Goal: Task Accomplishment & Management: Manage account settings

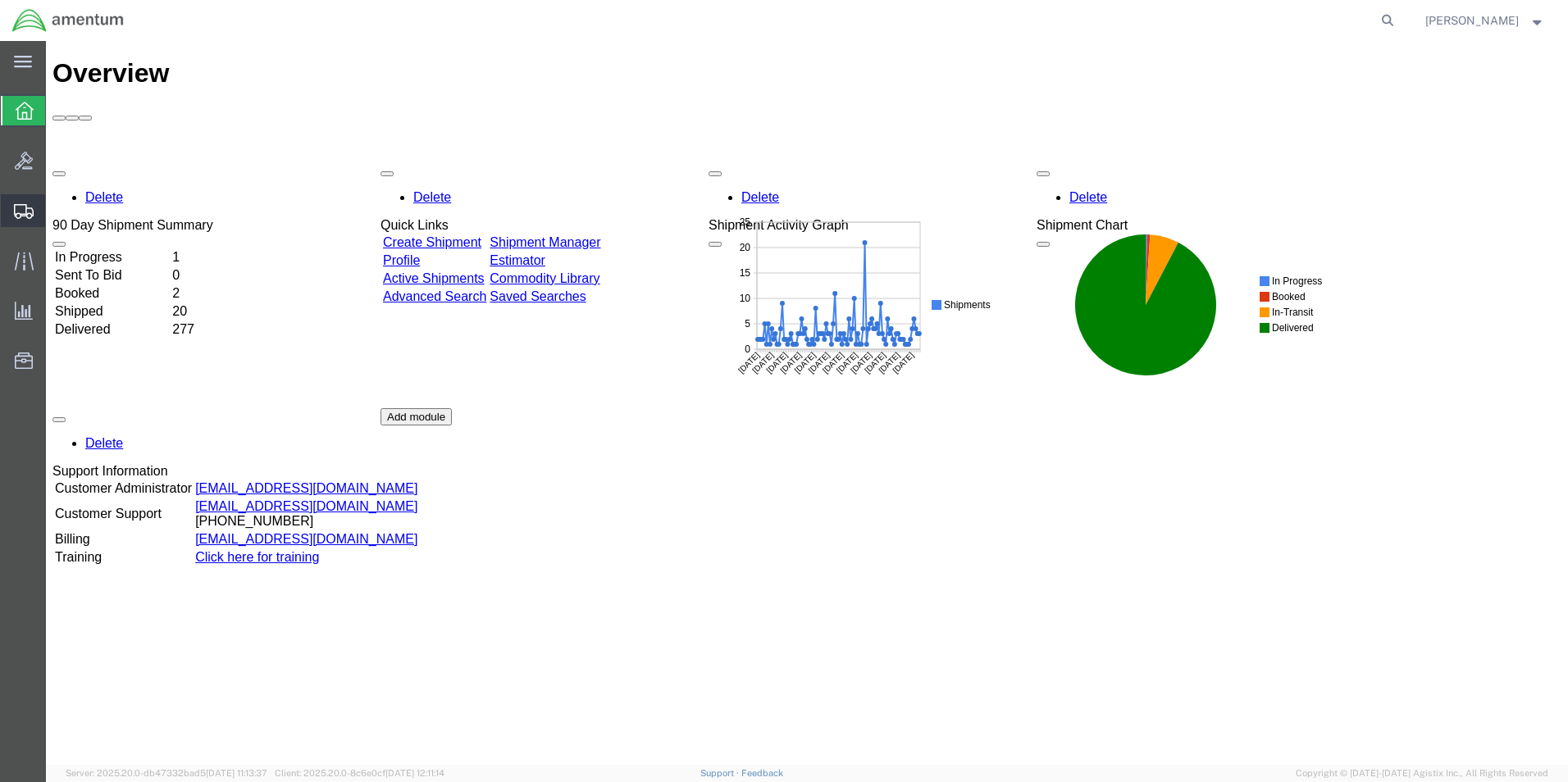
click at [56, 212] on span "Shipments" at bounding box center [51, 211] width 12 height 33
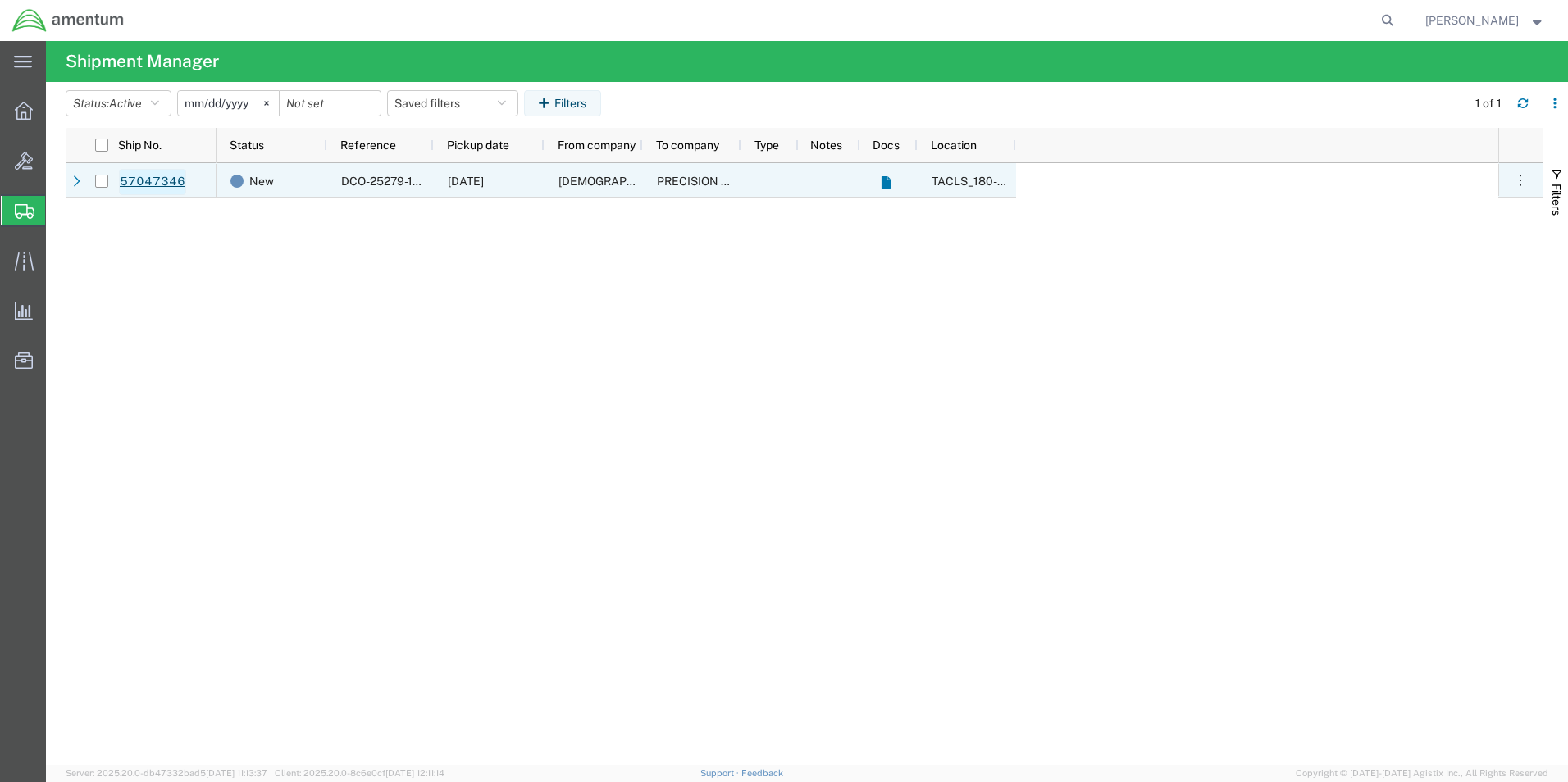
click at [169, 181] on link "57047346" at bounding box center [152, 182] width 67 height 27
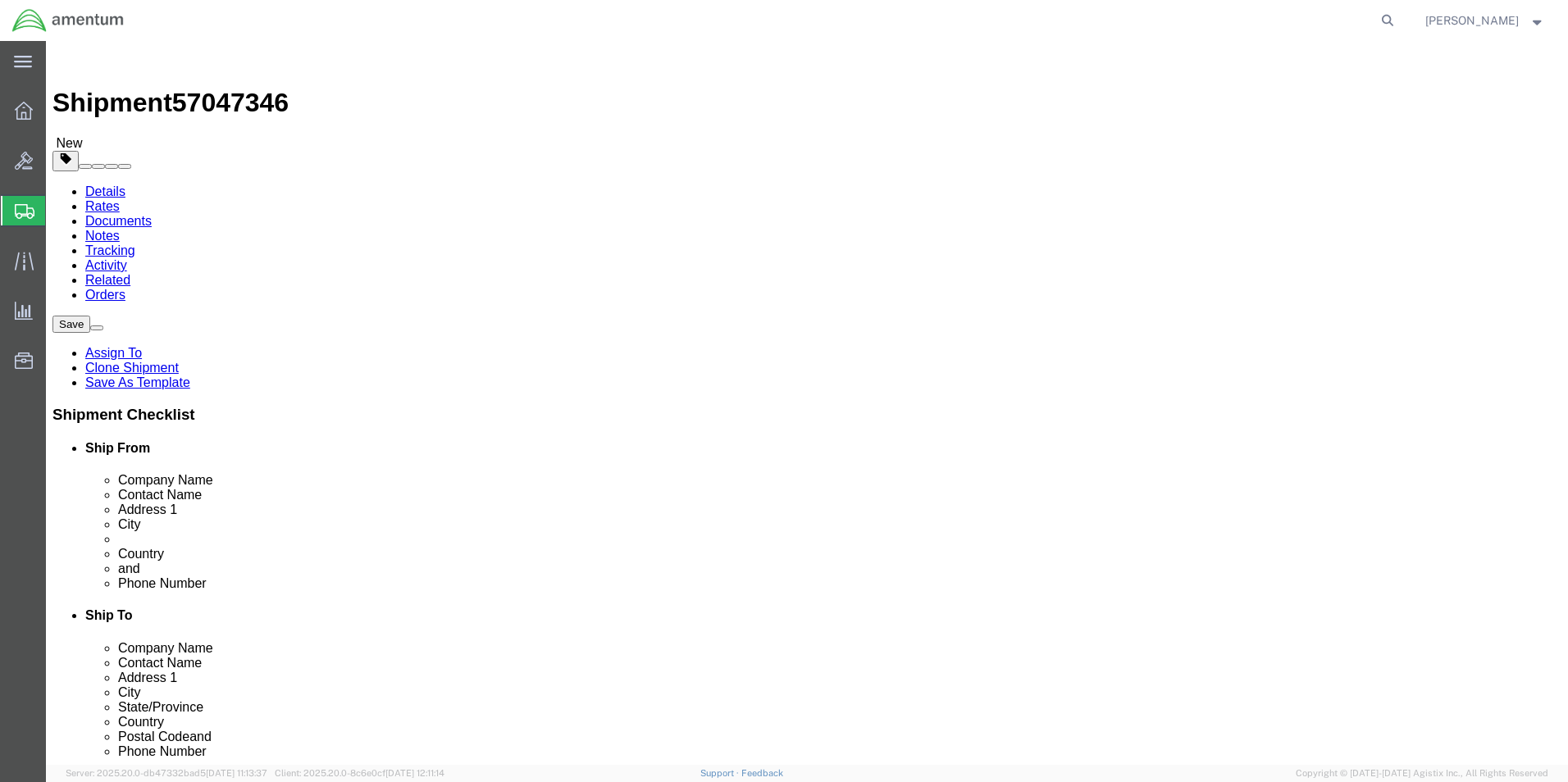
select select "42679"
select select
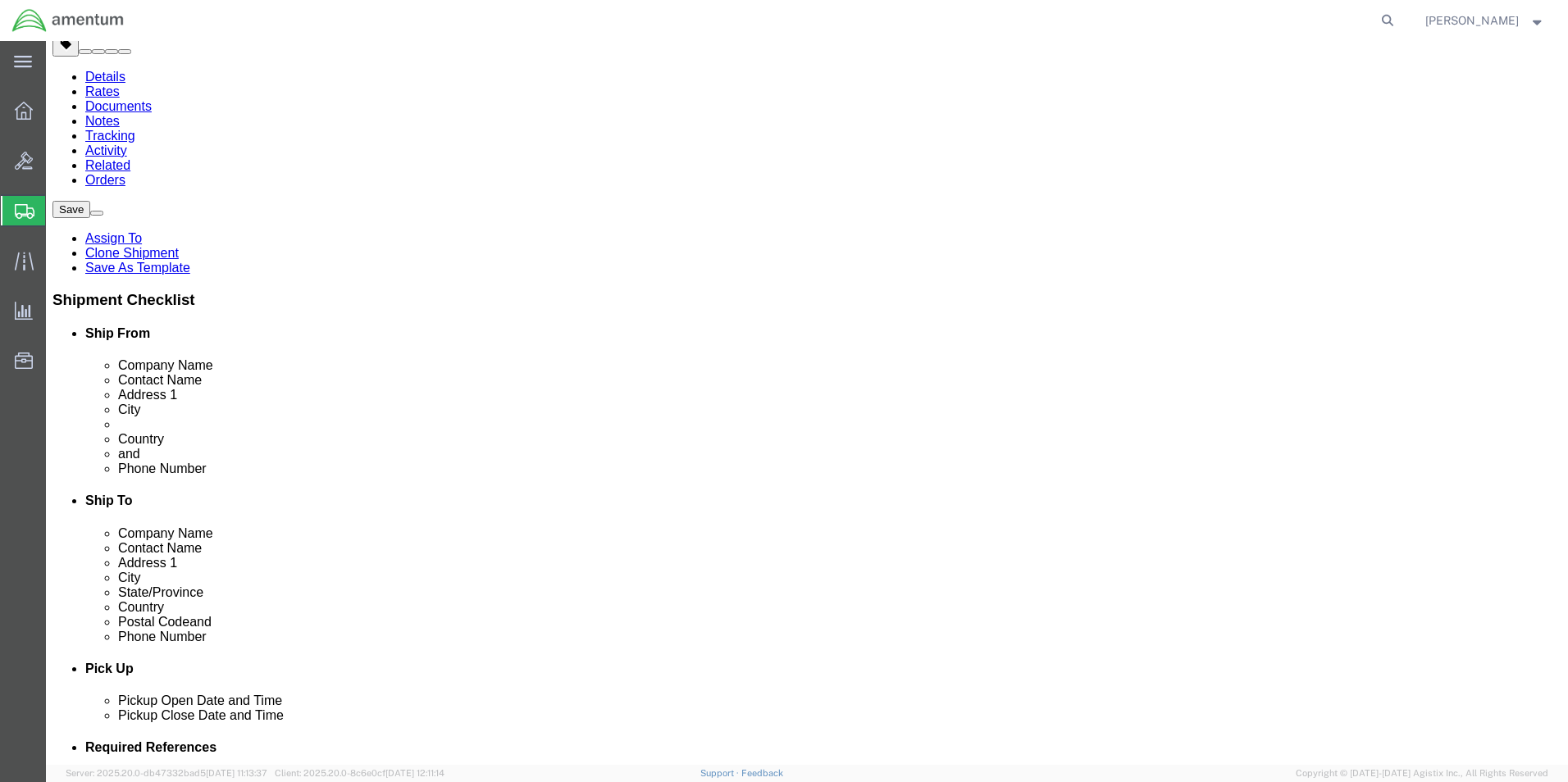
scroll to position [82, 0]
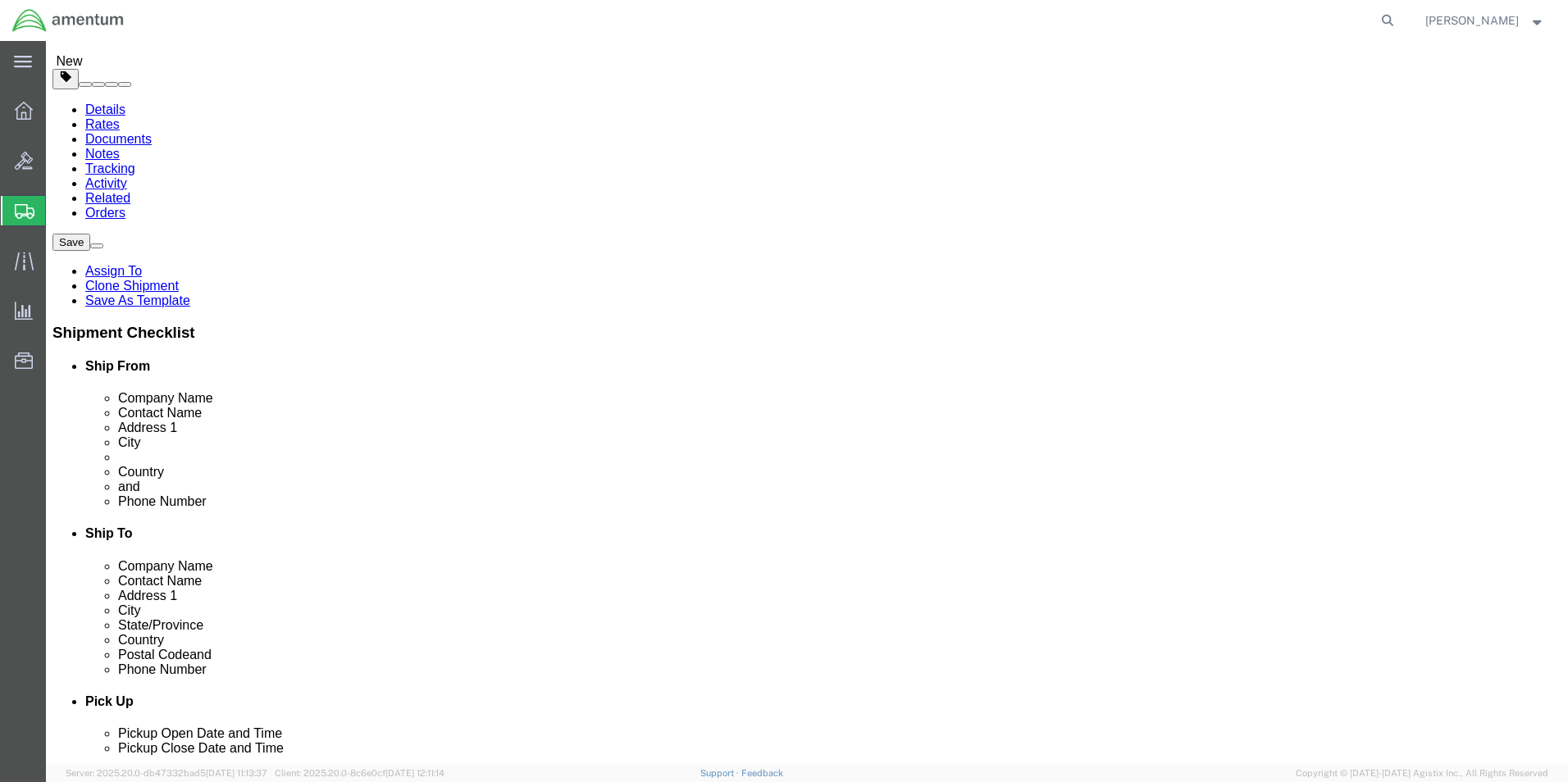
click button "Save"
click button "Rate Shipment"
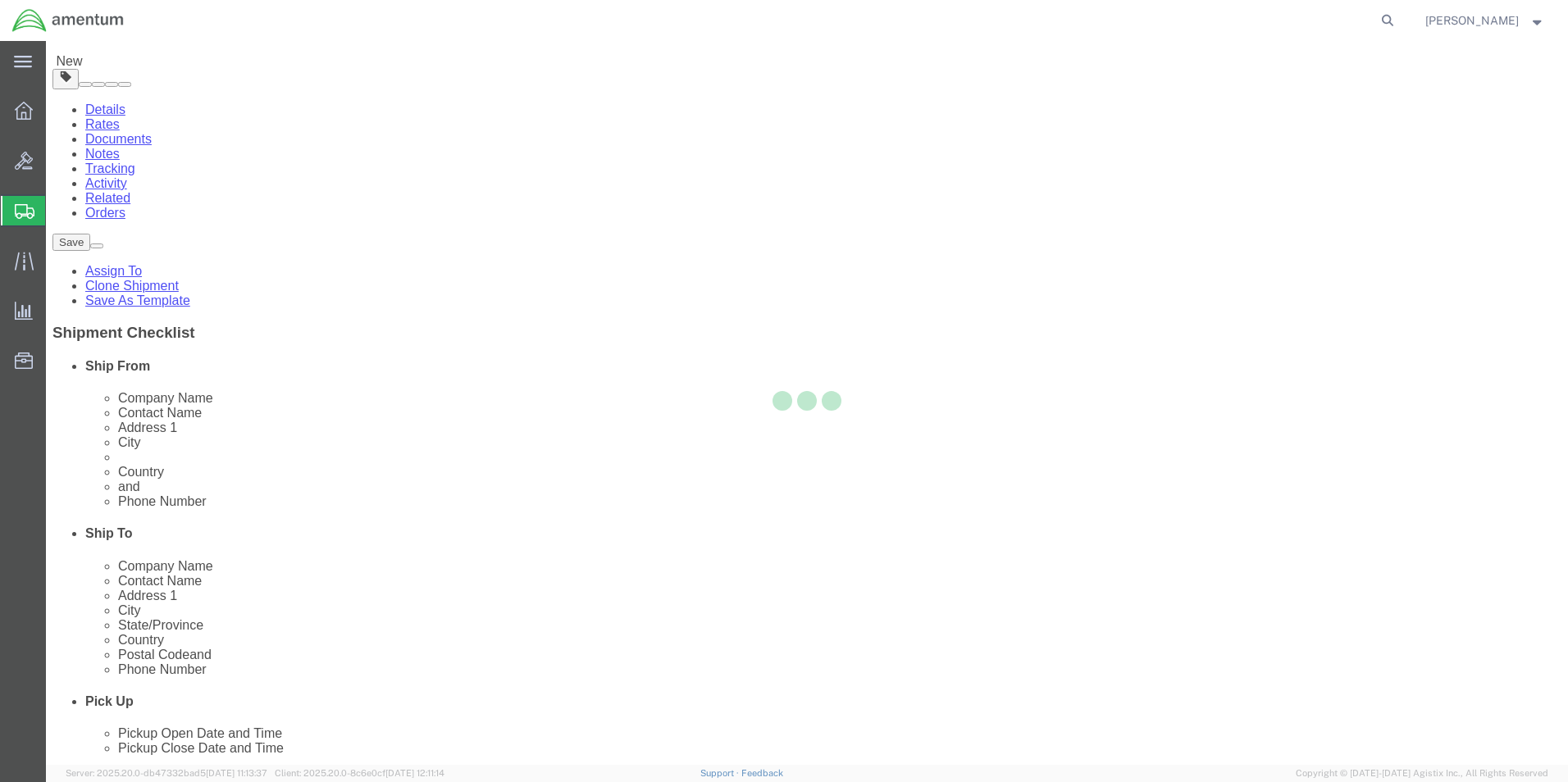
select select "42679"
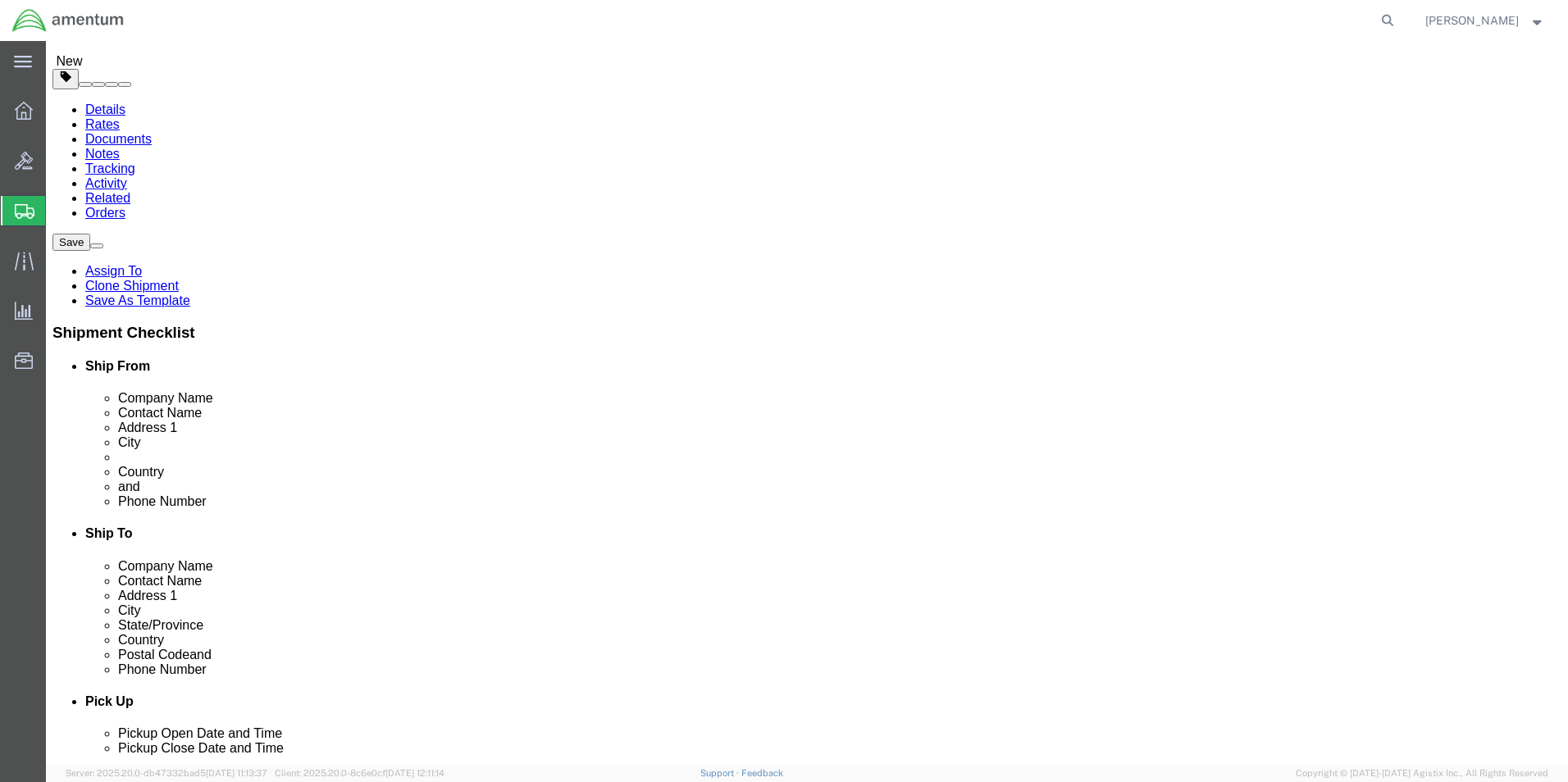
click button "Rate Shipment"
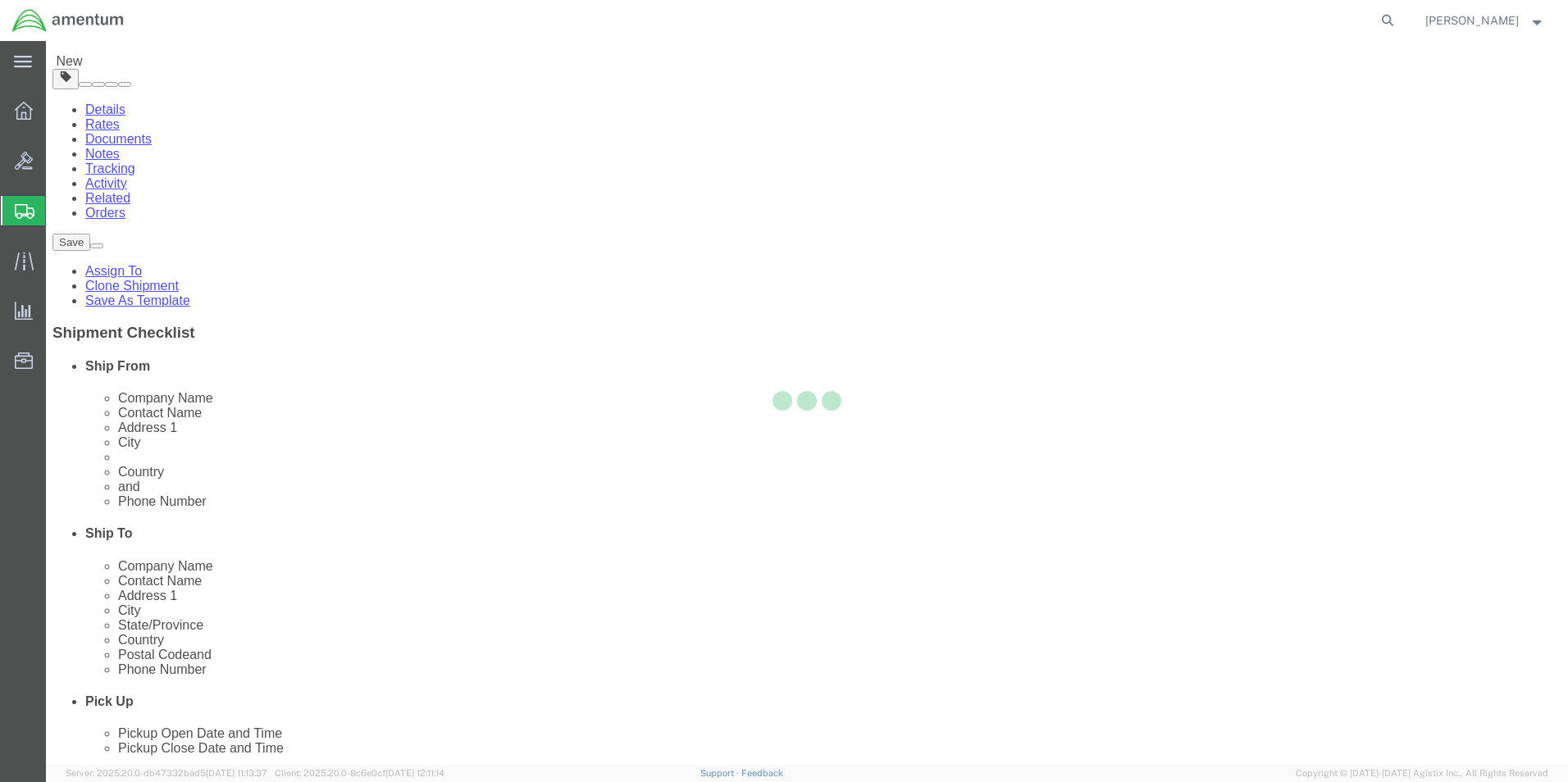
select select "42679"
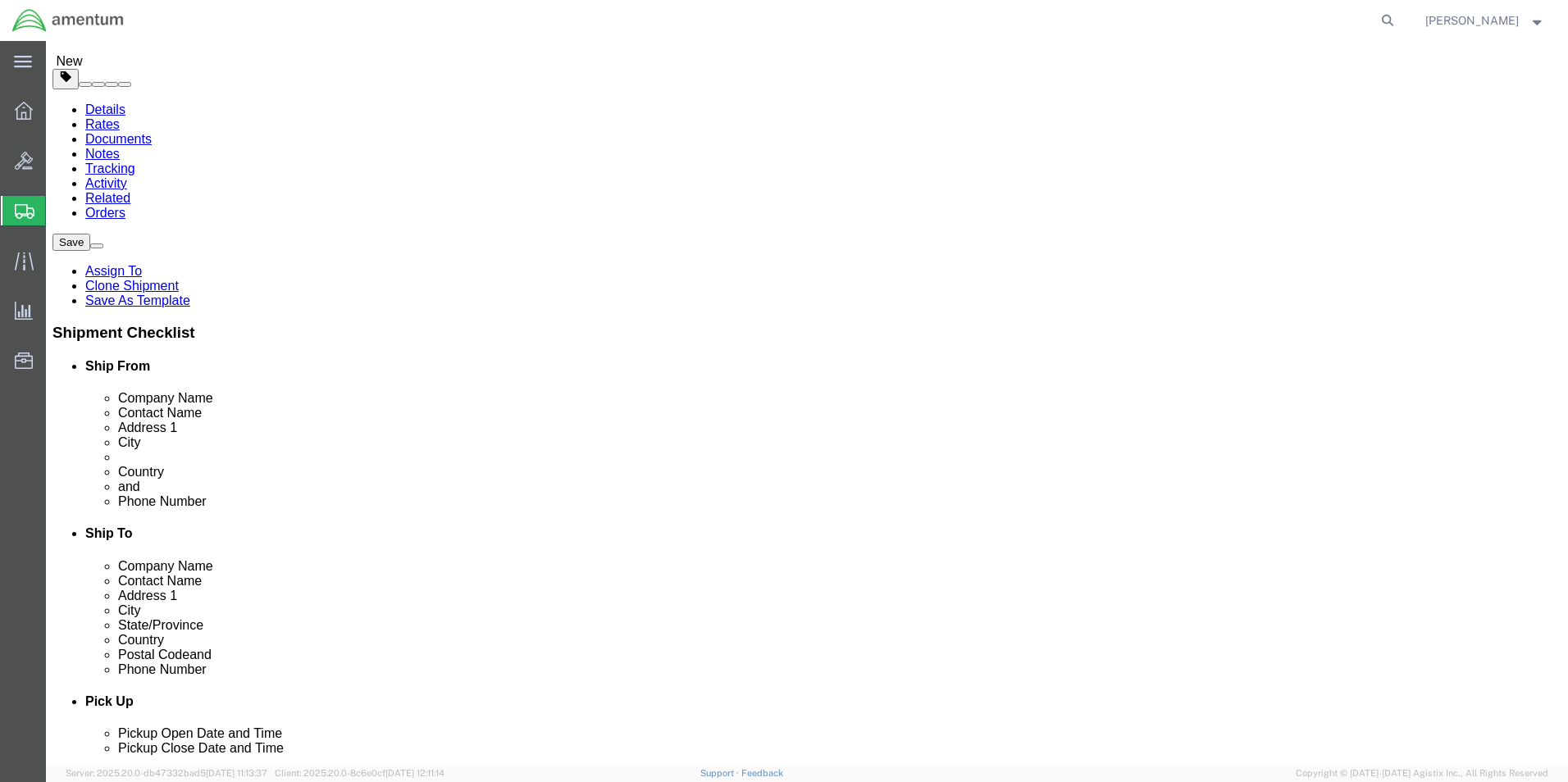
click input "404.767.5800"
click input "404-767.5800"
type input "404-767-5800"
click button "Rate Shipment"
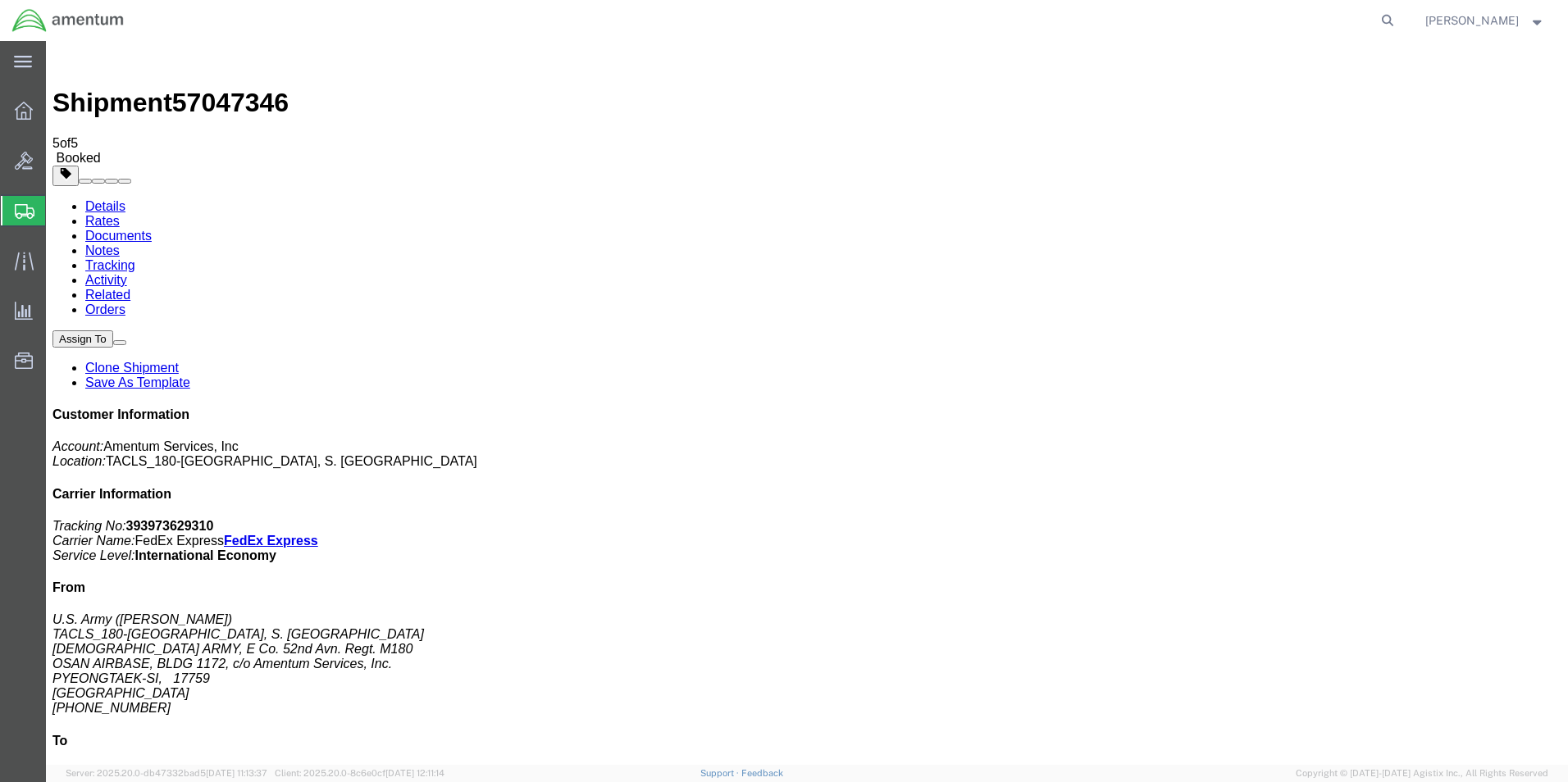
click at [214, 519] on b "393973629310" at bounding box center [170, 526] width 88 height 14
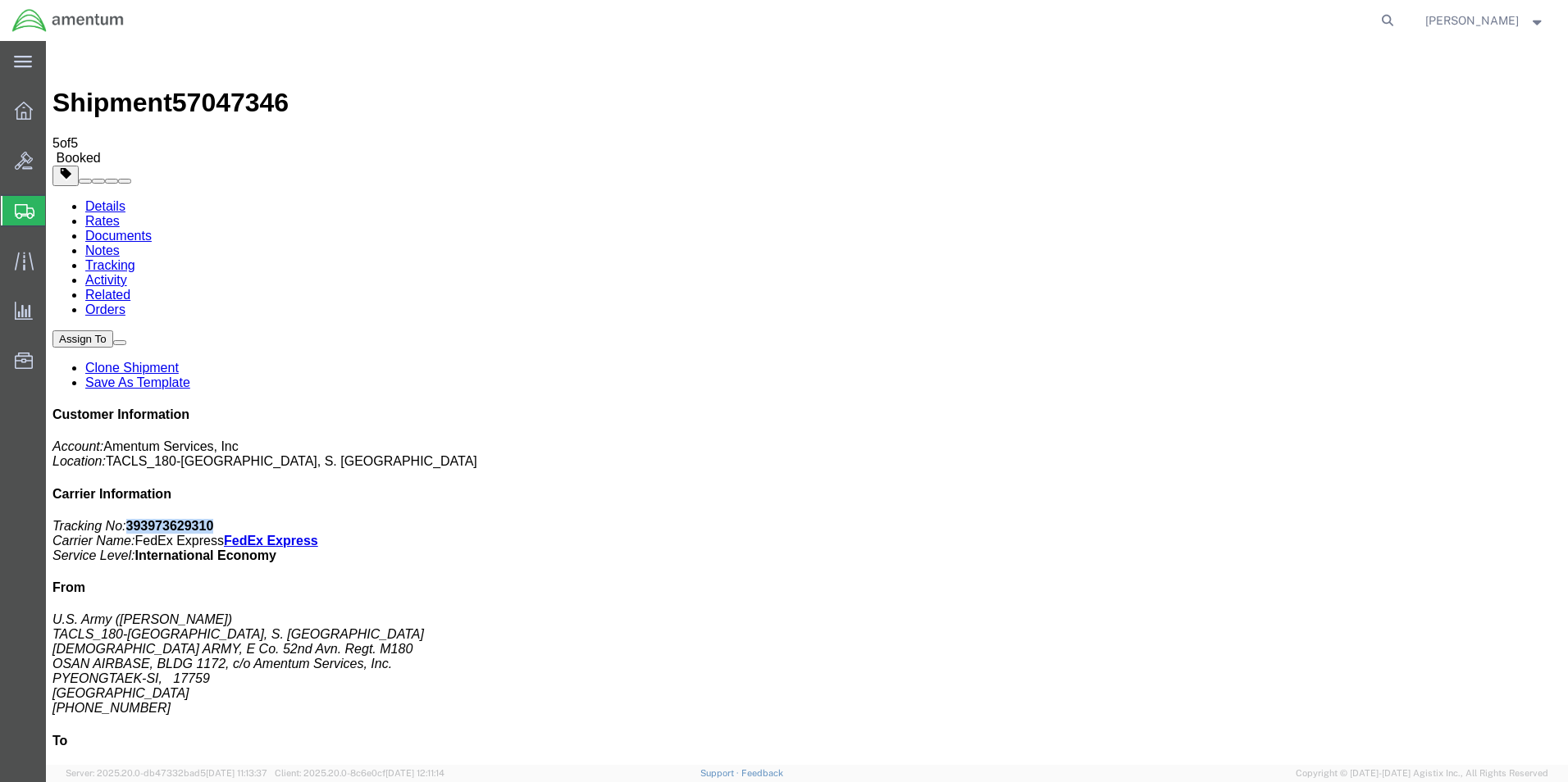
copy b "393973629310"
click at [1460, 581] on h4 "From" at bounding box center [806, 588] width 1508 height 15
click at [214, 519] on b "393973629310" at bounding box center [170, 526] width 88 height 14
copy b "393973629310"
